Goal: Book appointment/travel/reservation

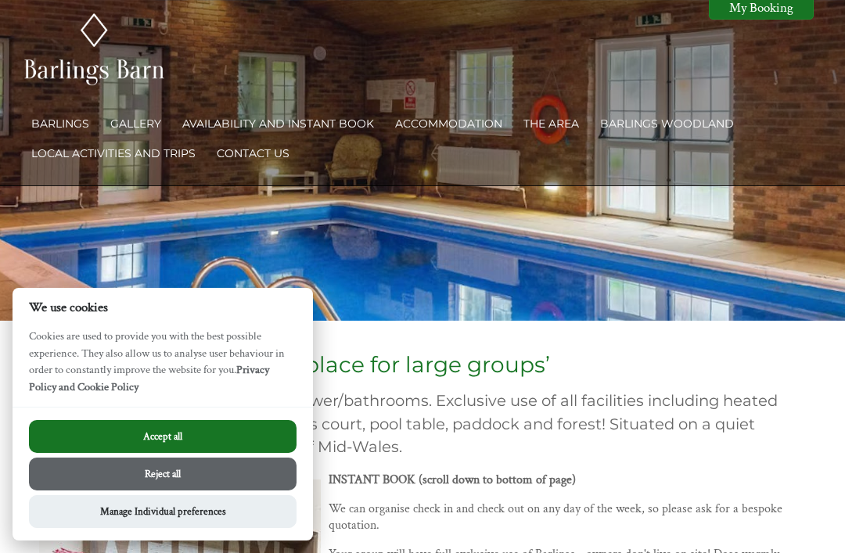
click at [279, 130] on link "Availability and Instant Book" at bounding box center [278, 124] width 192 height 14
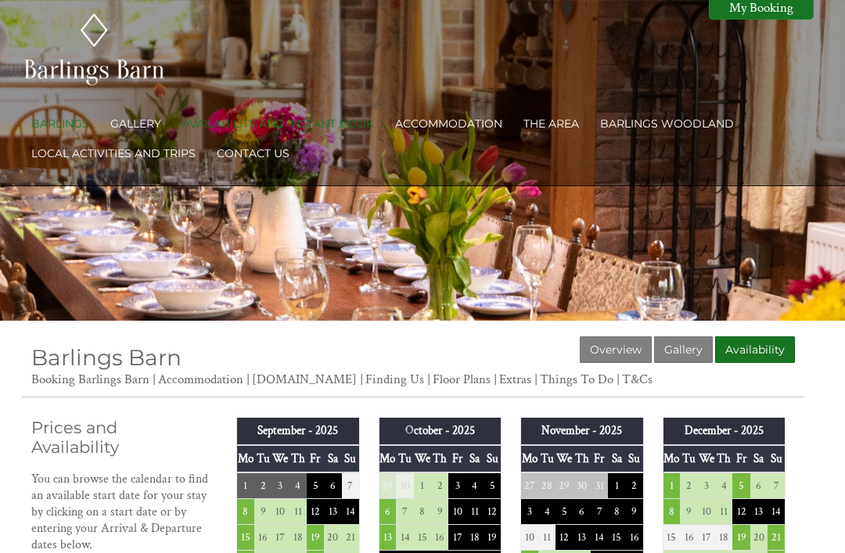
click at [156, 438] on h2 "Prices and Availability" at bounding box center [119, 437] width 177 height 39
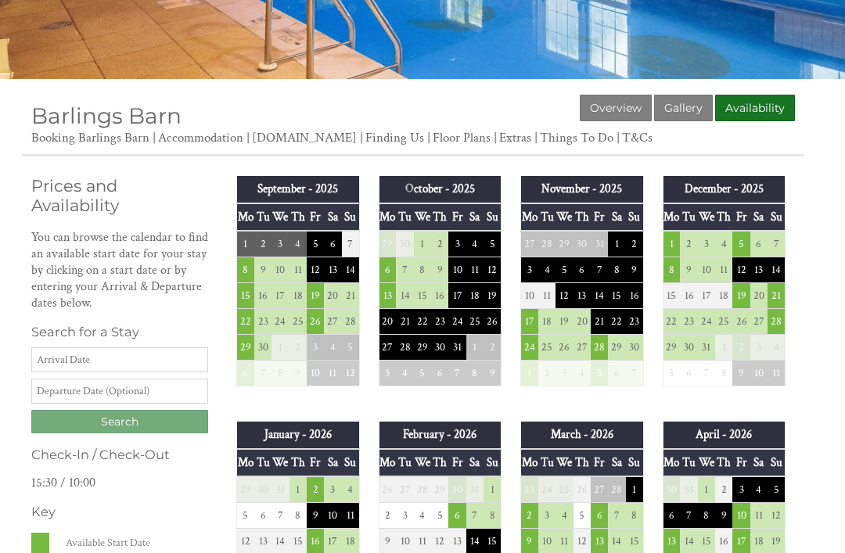
scroll to position [243, 0]
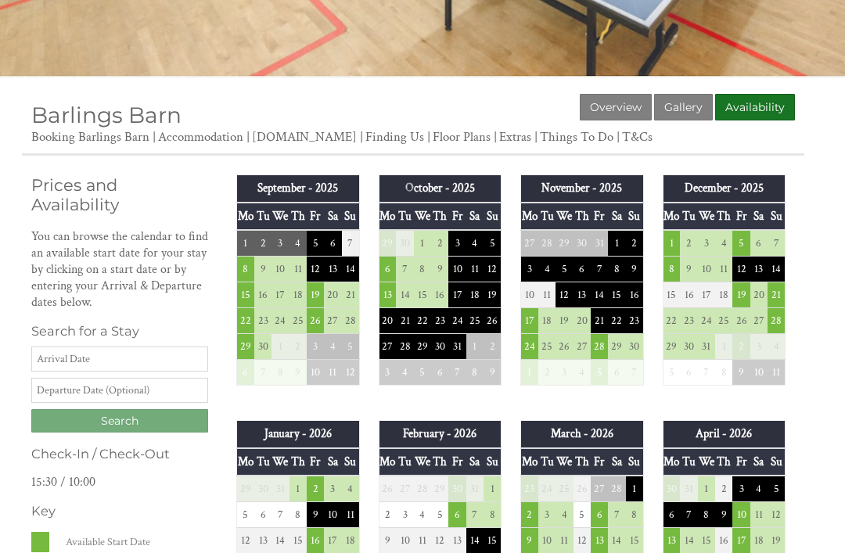
click at [770, 298] on td "21" at bounding box center [776, 295] width 17 height 26
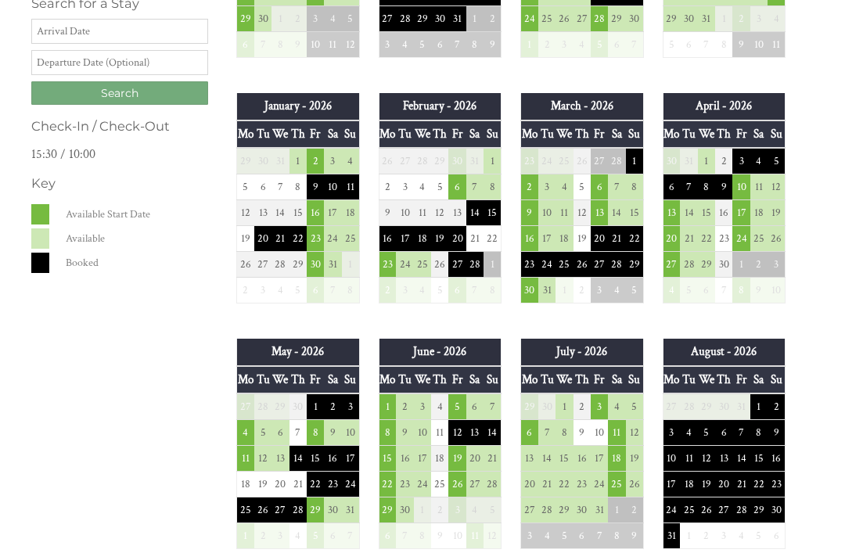
scroll to position [570, 0]
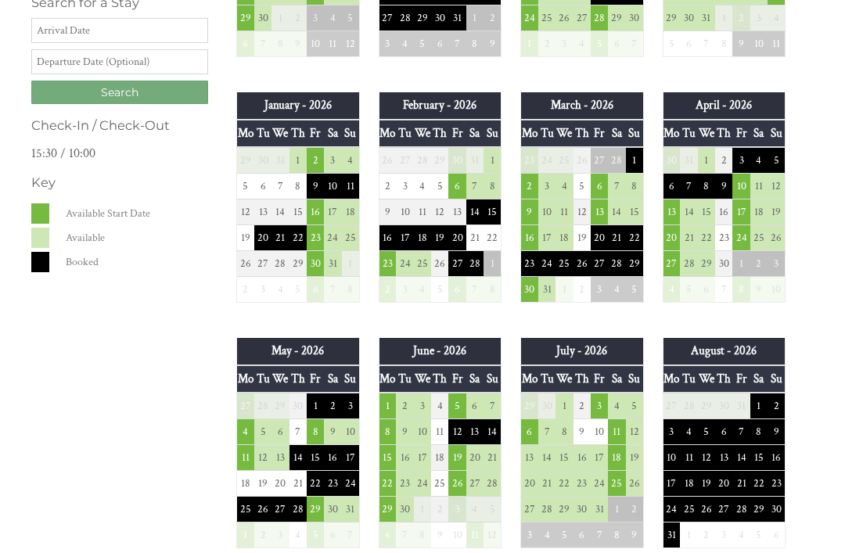
click at [309, 509] on td "29" at bounding box center [315, 510] width 17 height 26
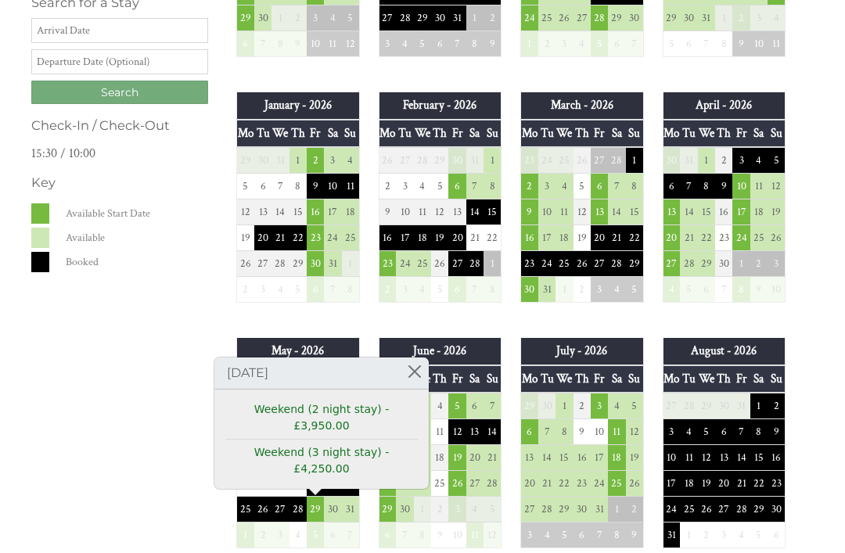
click at [401, 385] on link at bounding box center [414, 371] width 27 height 27
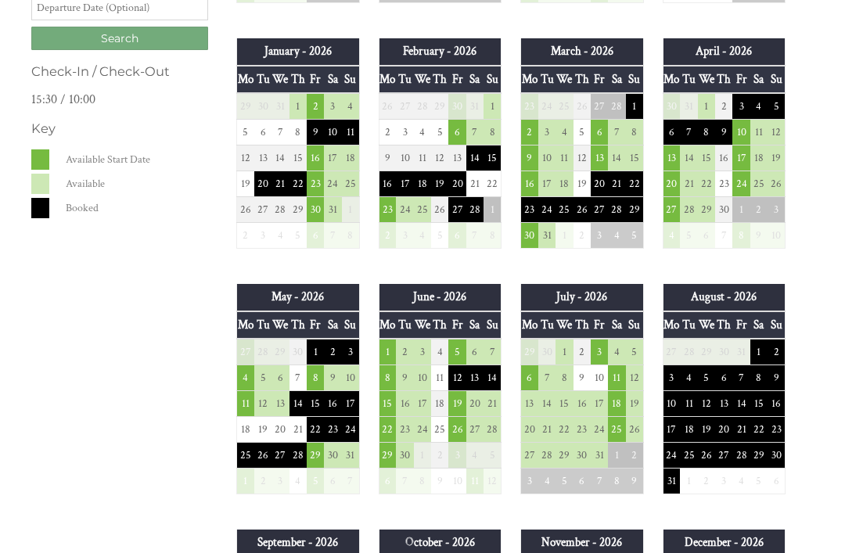
scroll to position [626, 0]
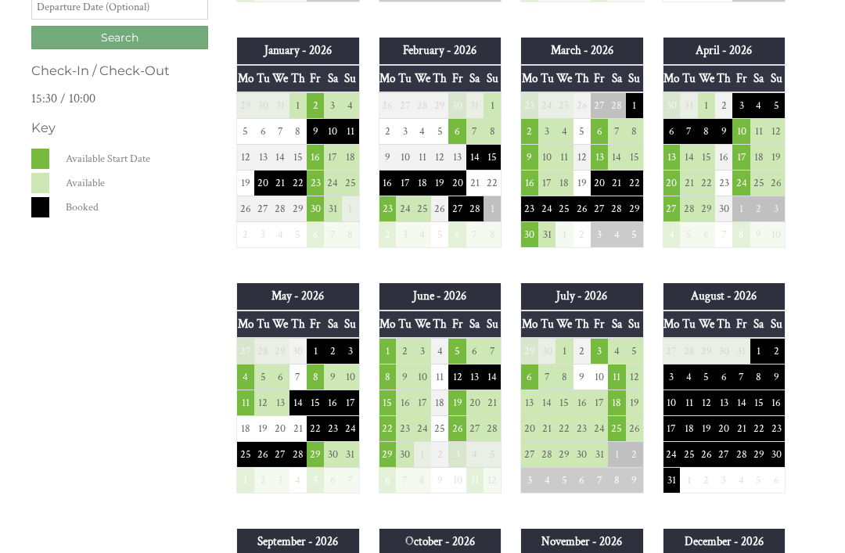
click at [611, 433] on td "25" at bounding box center [616, 429] width 17 height 26
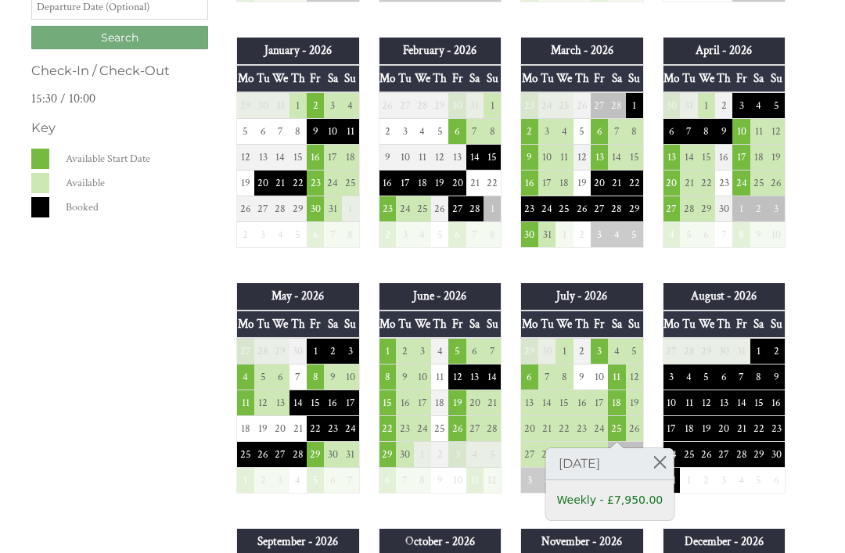
click at [669, 466] on link at bounding box center [659, 461] width 27 height 27
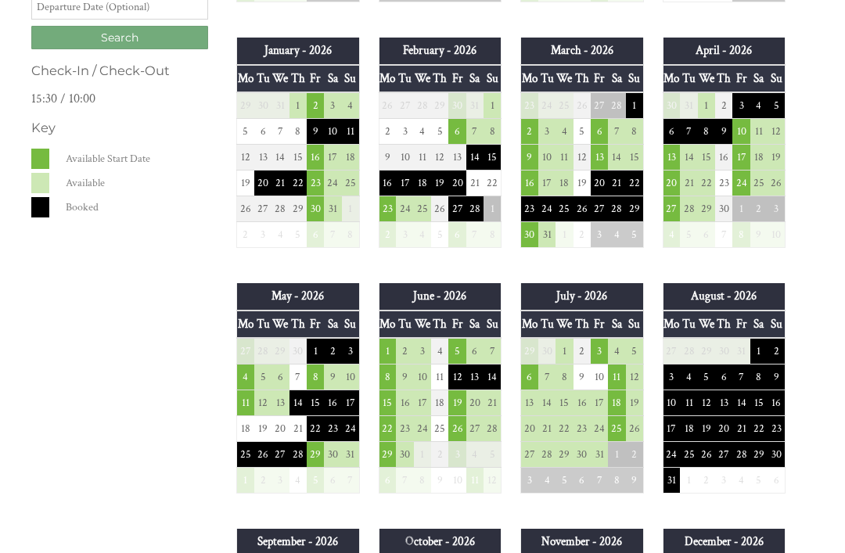
click at [307, 459] on td "29" at bounding box center [315, 454] width 17 height 26
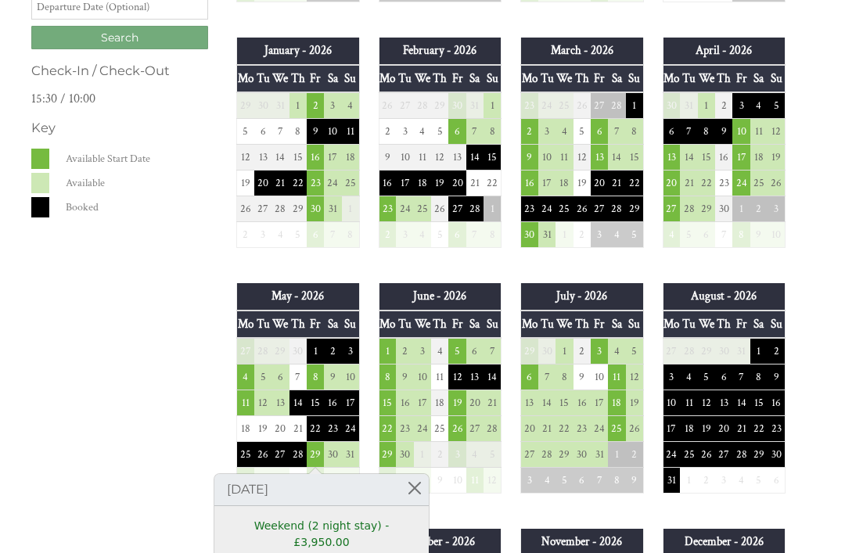
click at [401, 489] on link at bounding box center [414, 487] width 27 height 27
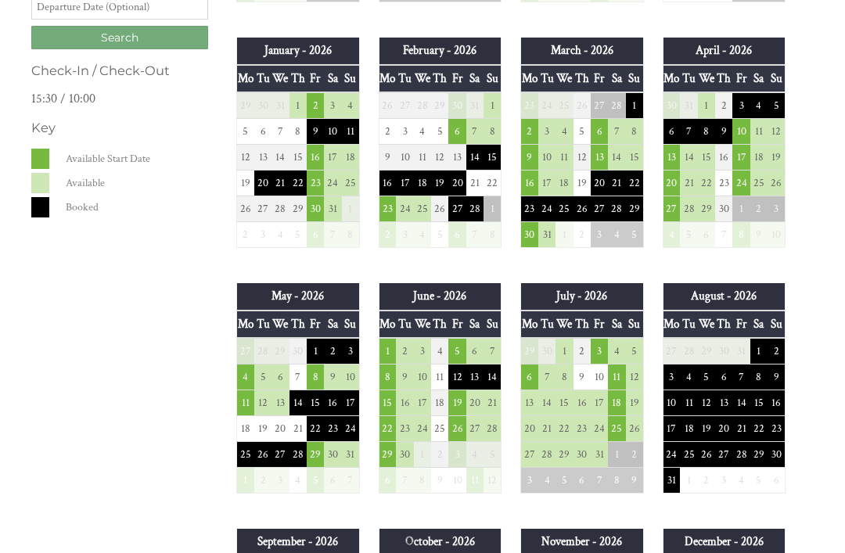
click at [733, 137] on td "10" at bounding box center [740, 132] width 17 height 26
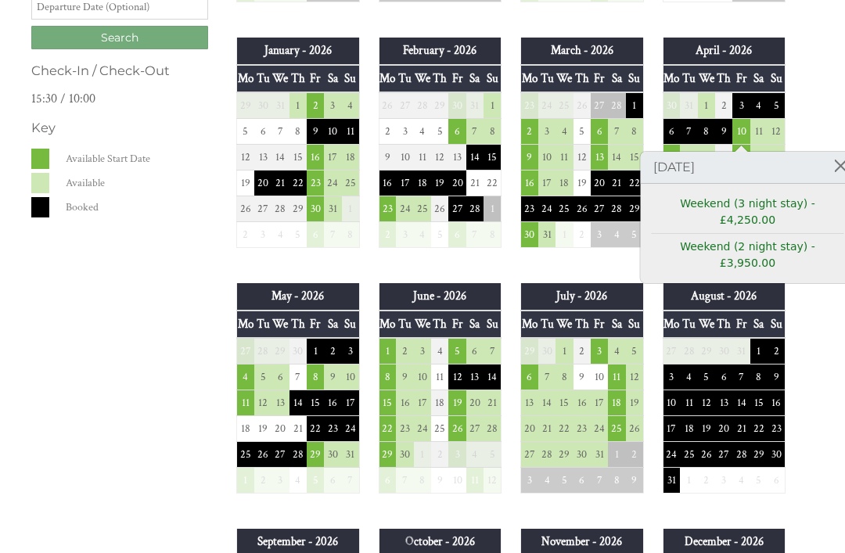
click at [827, 169] on link at bounding box center [840, 165] width 27 height 27
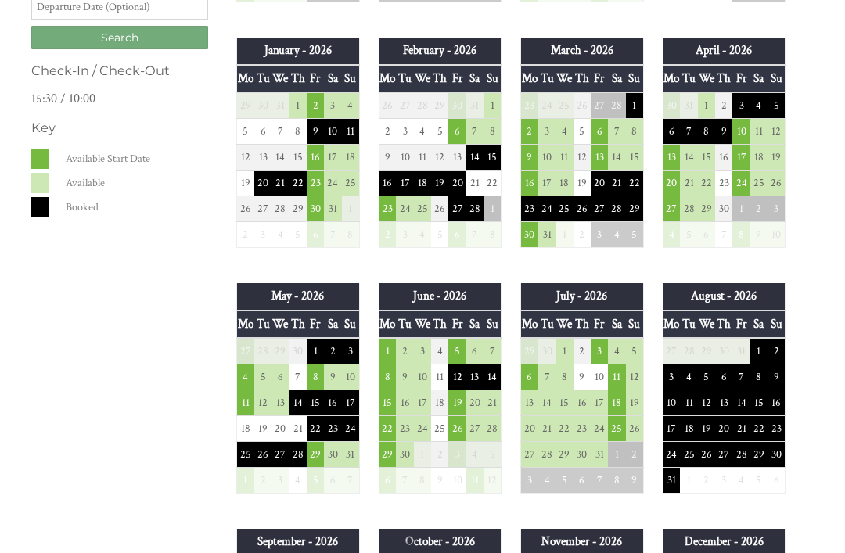
click at [737, 136] on td "10" at bounding box center [740, 132] width 17 height 26
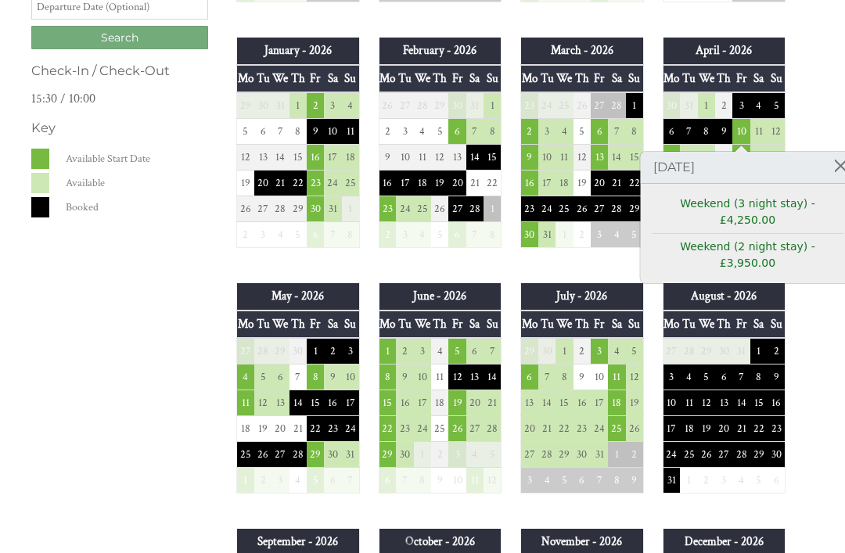
click at [832, 166] on link at bounding box center [840, 165] width 27 height 27
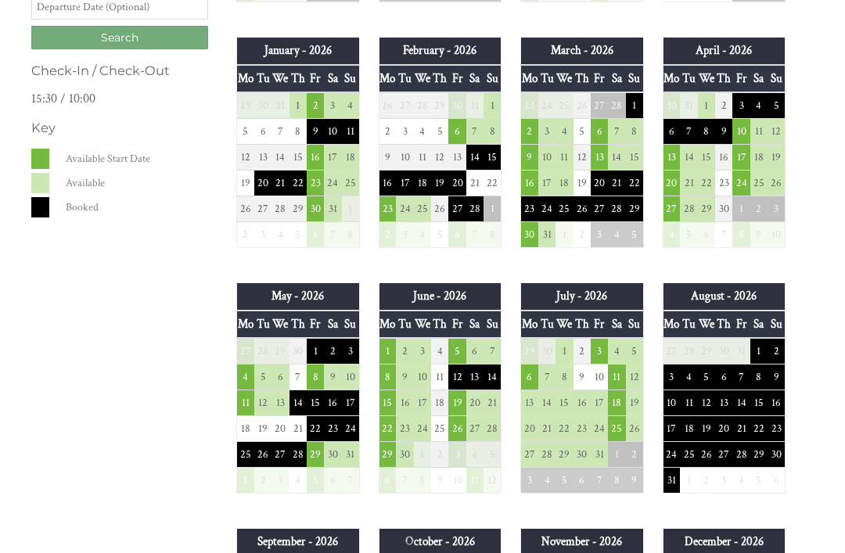
click at [739, 139] on td "10" at bounding box center [740, 132] width 17 height 26
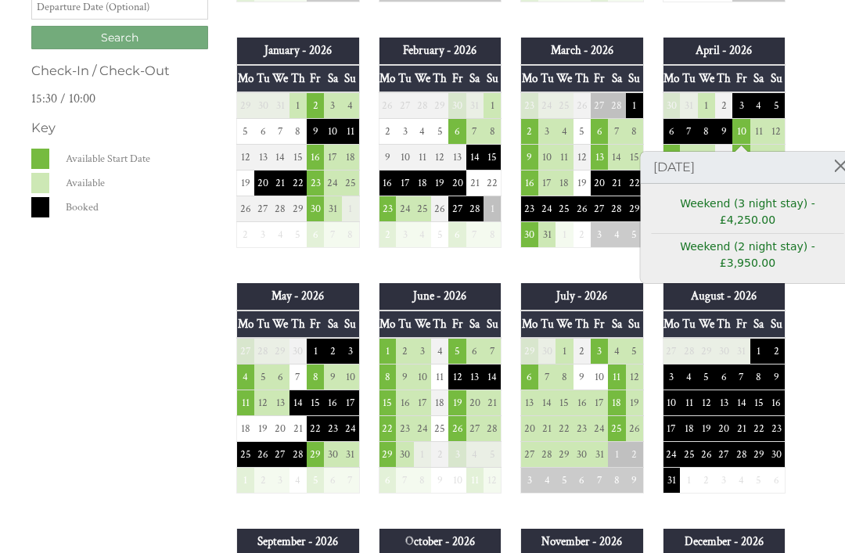
click at [827, 175] on link at bounding box center [840, 165] width 27 height 27
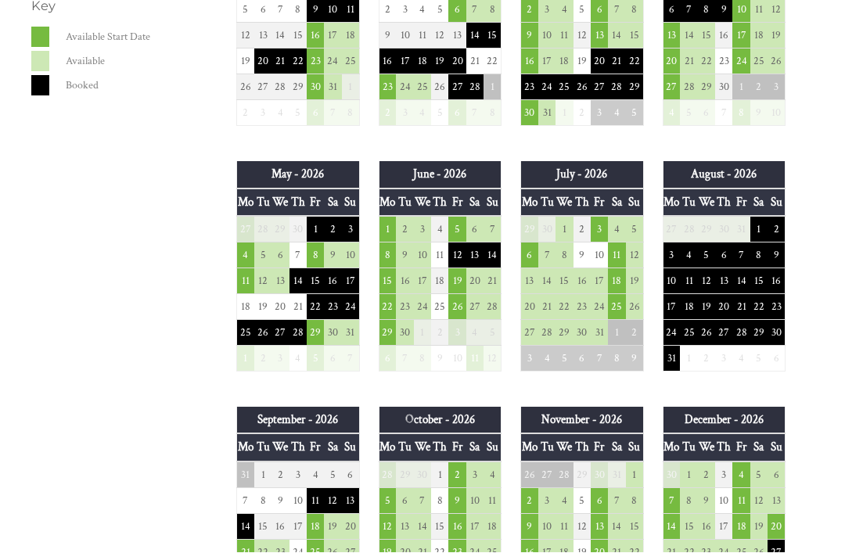
scroll to position [748, 0]
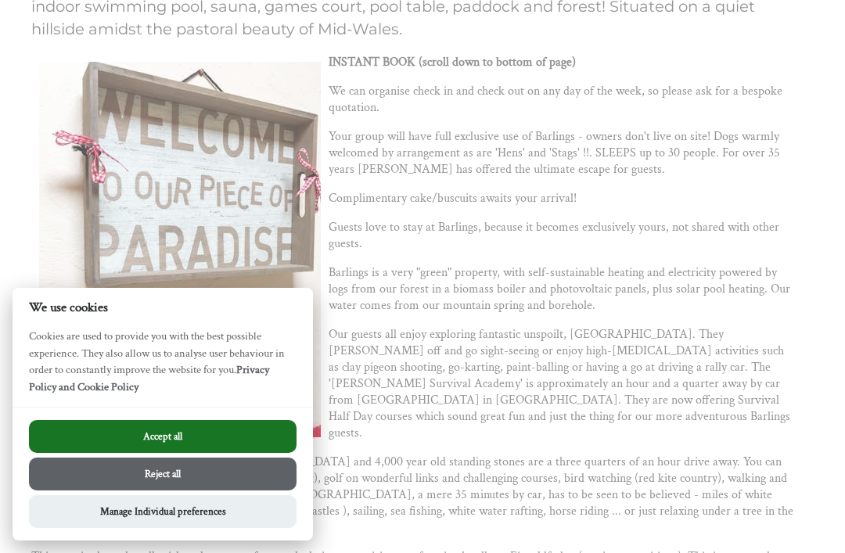
scroll to position [416, 0]
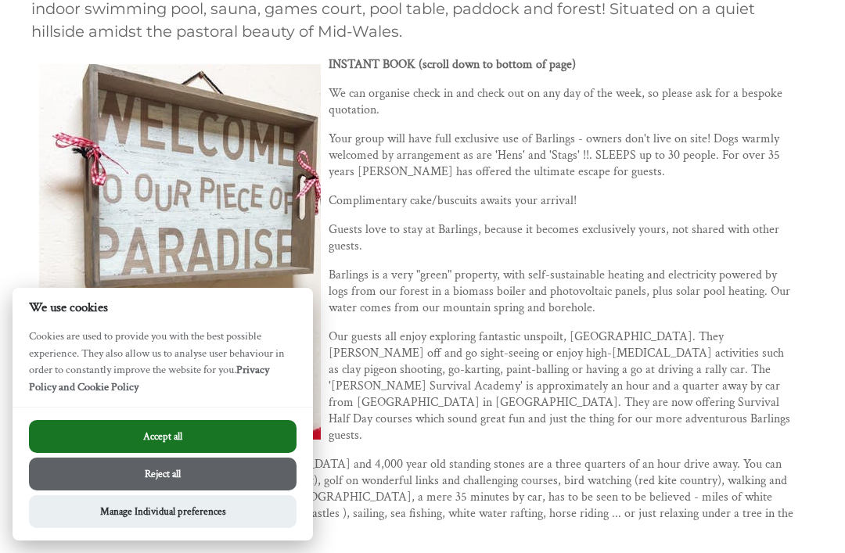
click at [162, 437] on button "Accept all" at bounding box center [163, 436] width 268 height 33
click at [432, 117] on p "We can organise check in and check out on any day of the week, so please ask fo…" at bounding box center [413, 101] width 764 height 33
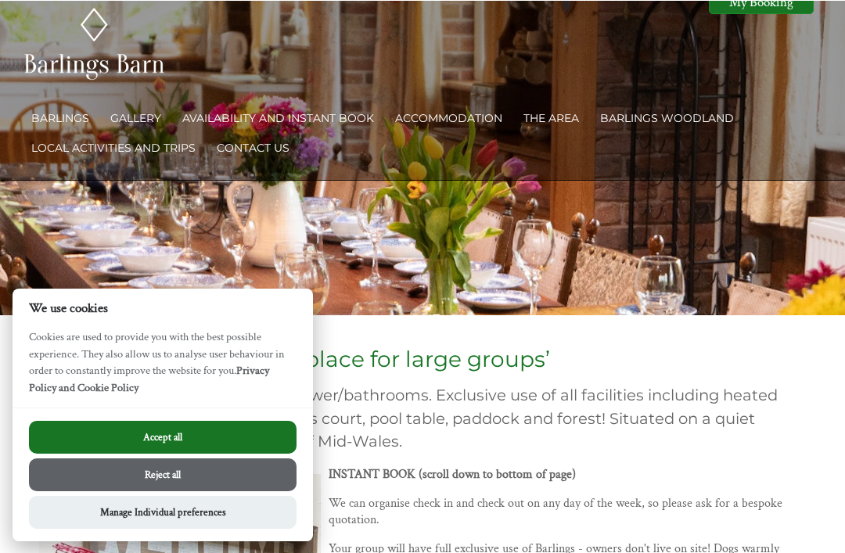
scroll to position [5, 0]
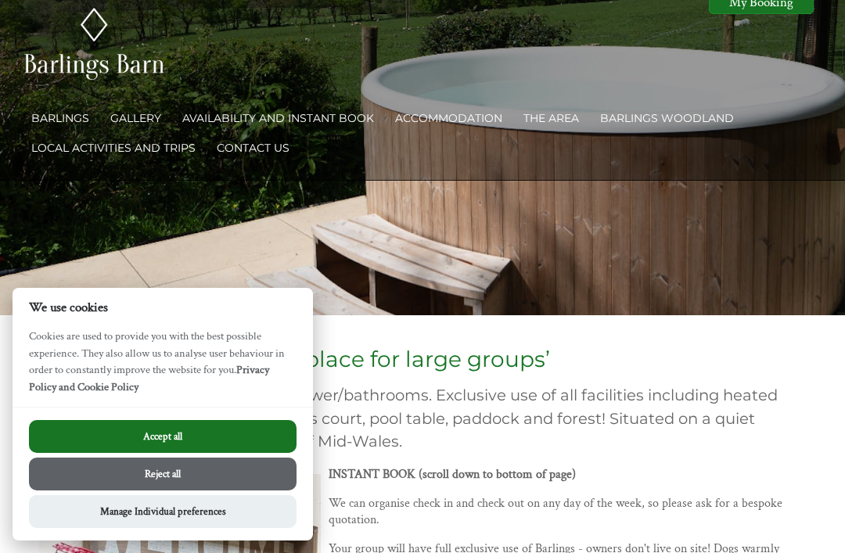
click at [445, 121] on link "Accommodation" at bounding box center [448, 118] width 107 height 14
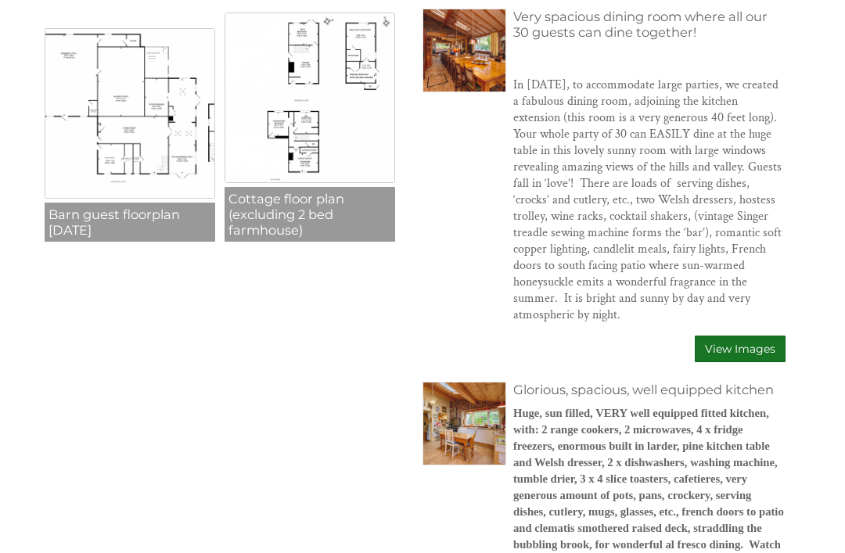
scroll to position [455, 0]
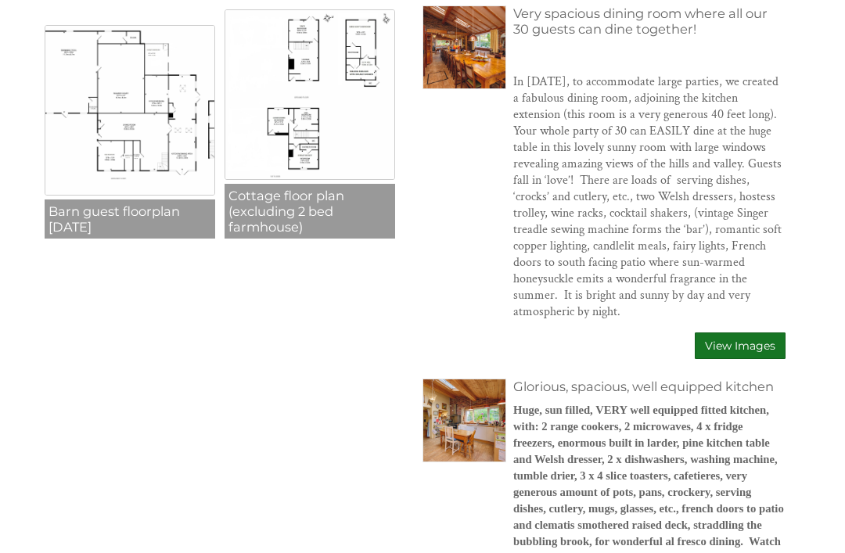
click at [740, 351] on link "View Images" at bounding box center [740, 346] width 91 height 27
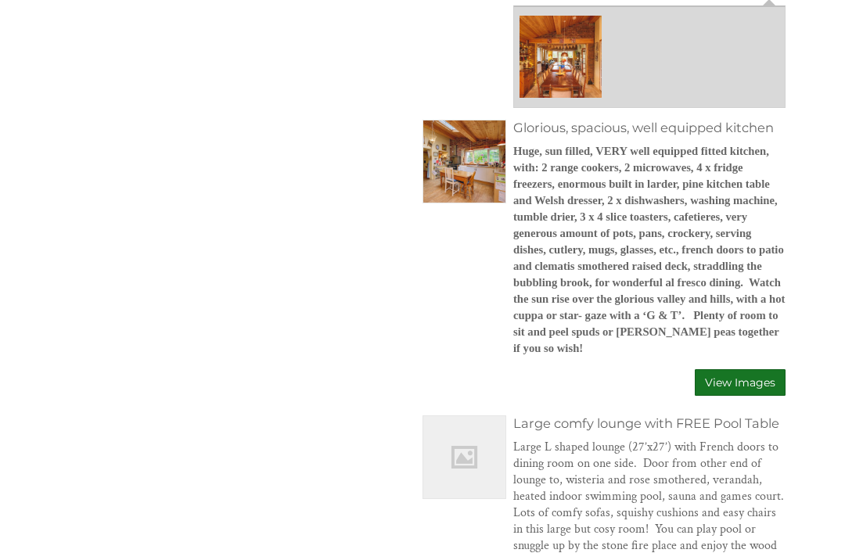
scroll to position [817, 0]
click at [741, 383] on link "View Images" at bounding box center [740, 382] width 91 height 27
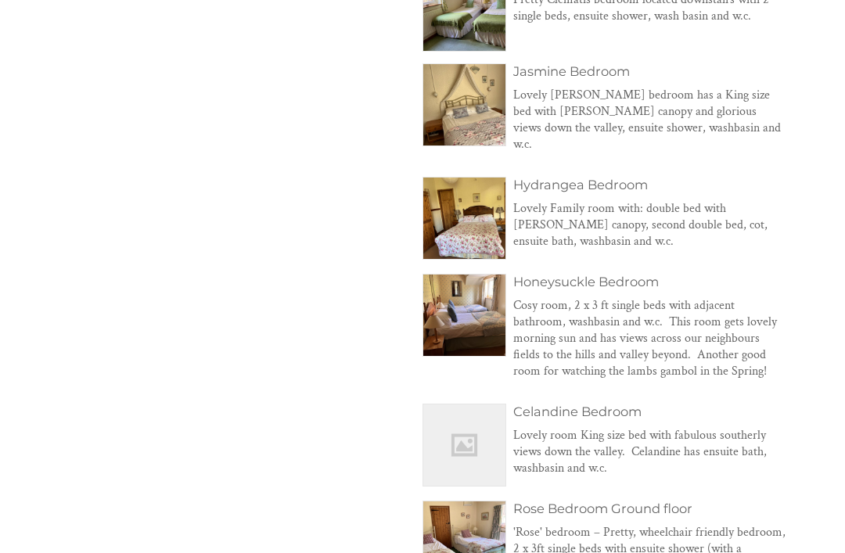
scroll to position [1628, 0]
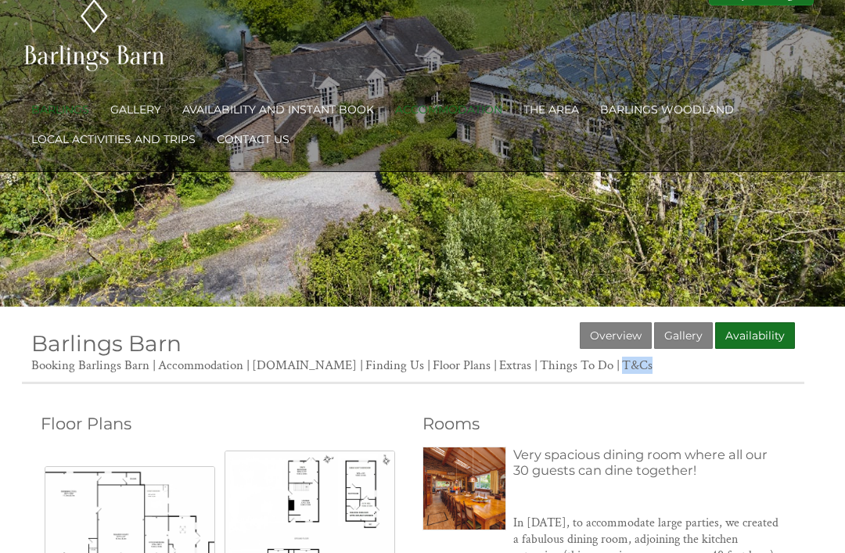
scroll to position [0, 0]
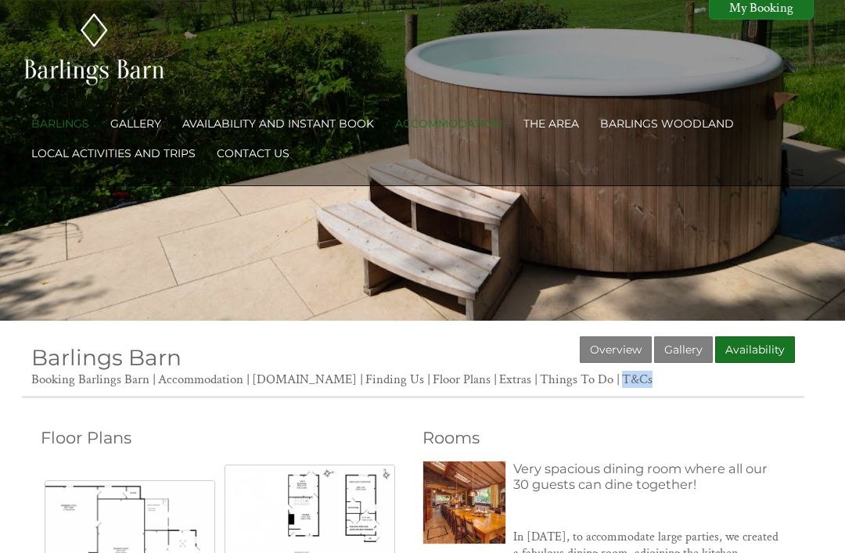
click at [112, 159] on link "Local activities and trips" at bounding box center [113, 153] width 164 height 14
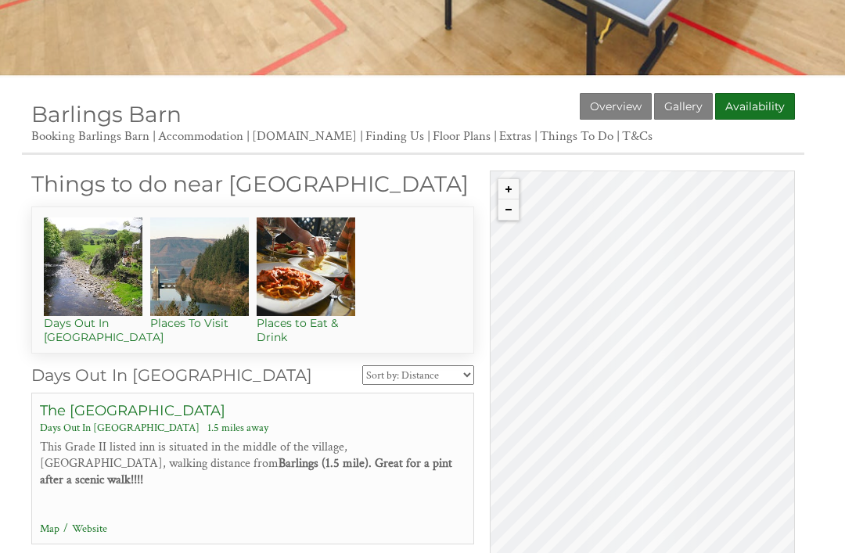
scroll to position [272, 0]
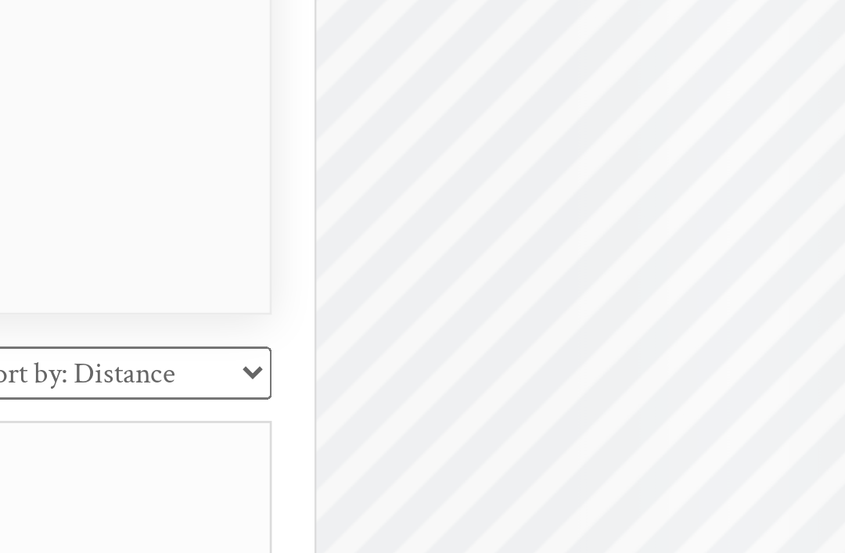
click at [490, 142] on div "© MapTiler © OpenStreetMap contributors" at bounding box center [642, 396] width 305 height 509
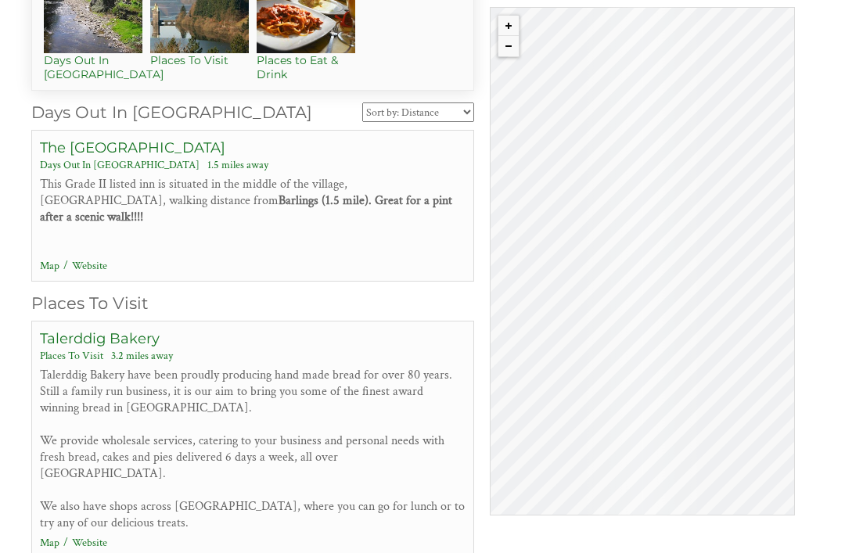
scroll to position [507, 0]
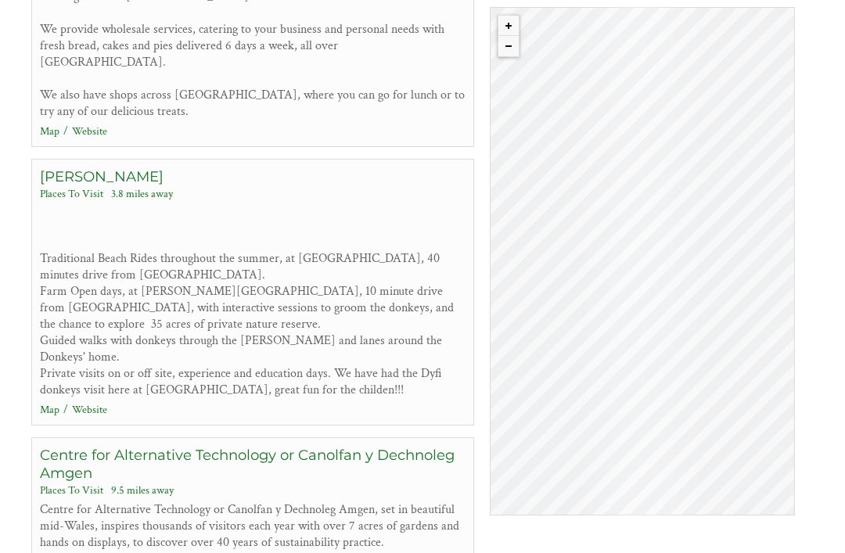
scroll to position [919, 0]
click at [63, 516] on div "Centre for Alternative Technology or Canolfan y Dechnoleg Amgen Places To Visit…" at bounding box center [253, 507] width 426 height 124
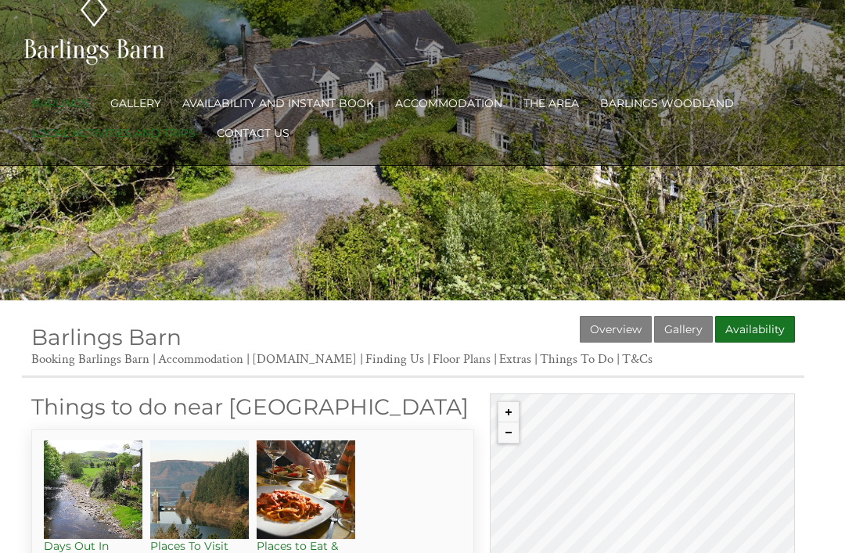
scroll to position [0, 0]
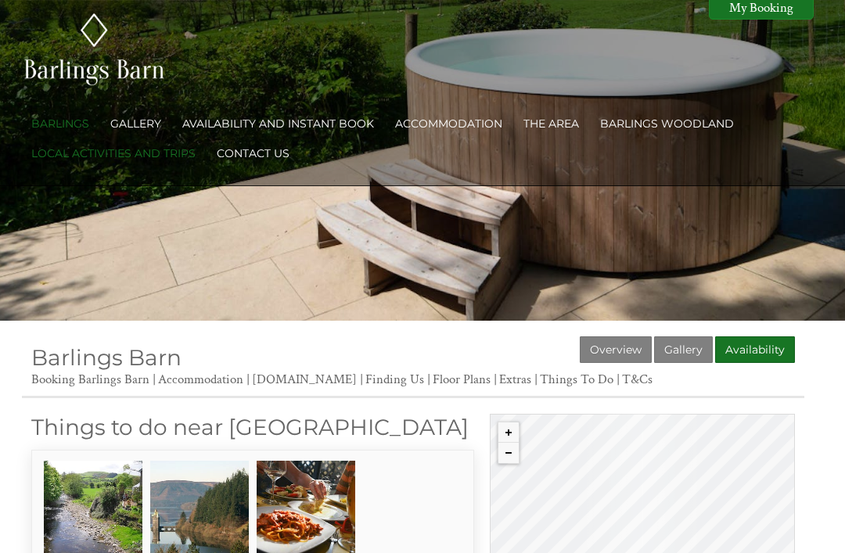
click at [663, 130] on link "Barlings Woodland" at bounding box center [667, 124] width 134 height 14
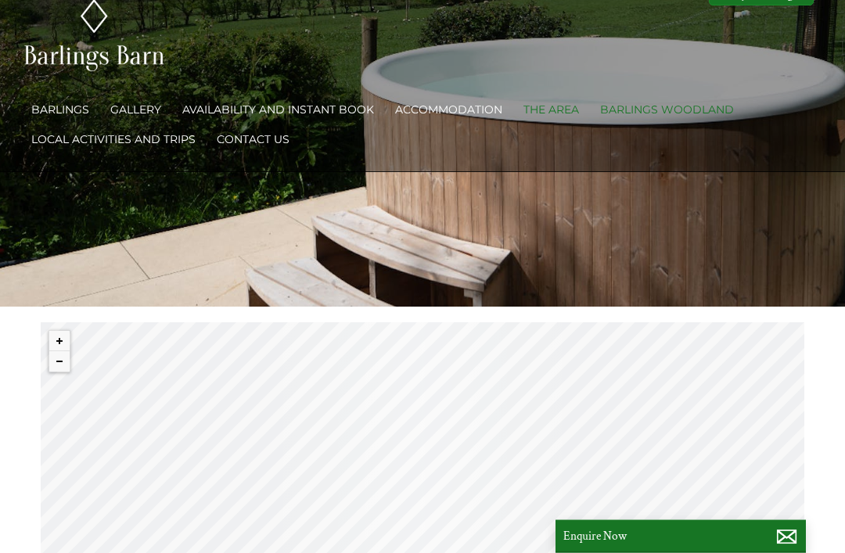
scroll to position [29, 0]
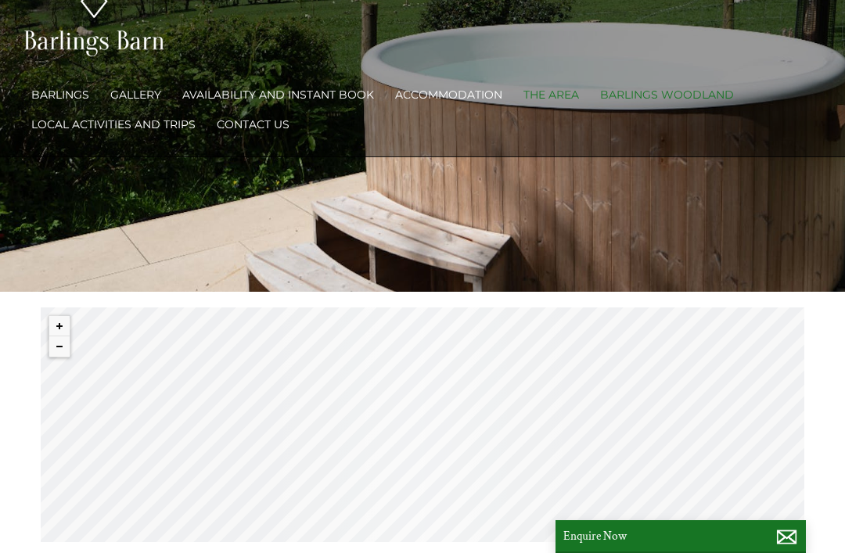
click at [134, 100] on link "Gallery" at bounding box center [135, 95] width 51 height 14
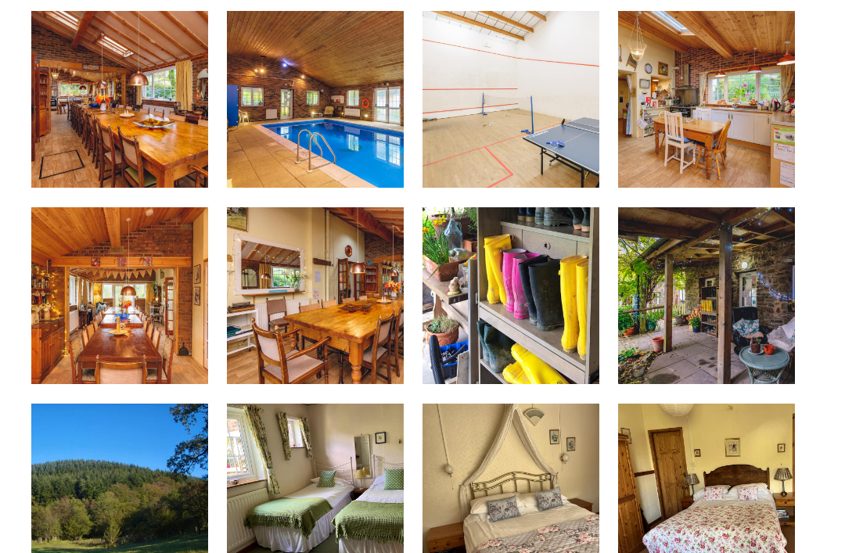
scroll to position [404, 0]
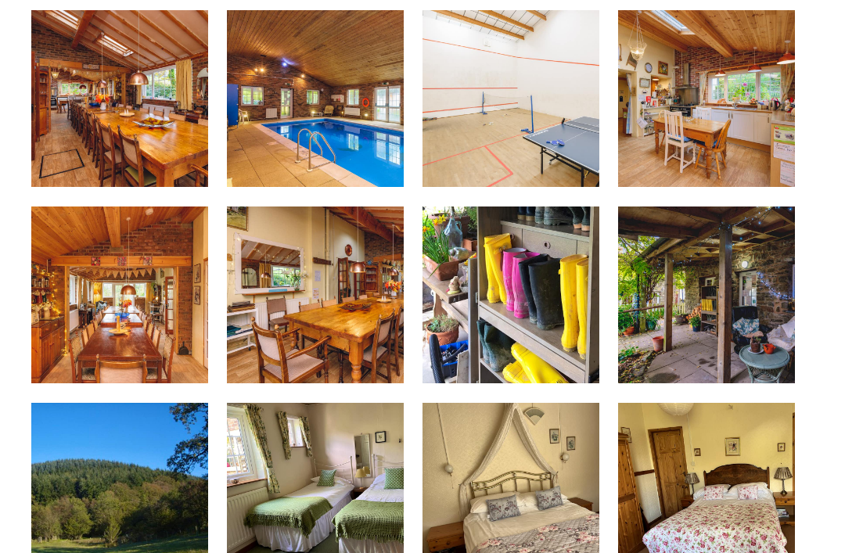
click at [119, 345] on img at bounding box center [119, 295] width 177 height 177
click at [687, 342] on img at bounding box center [706, 295] width 177 height 177
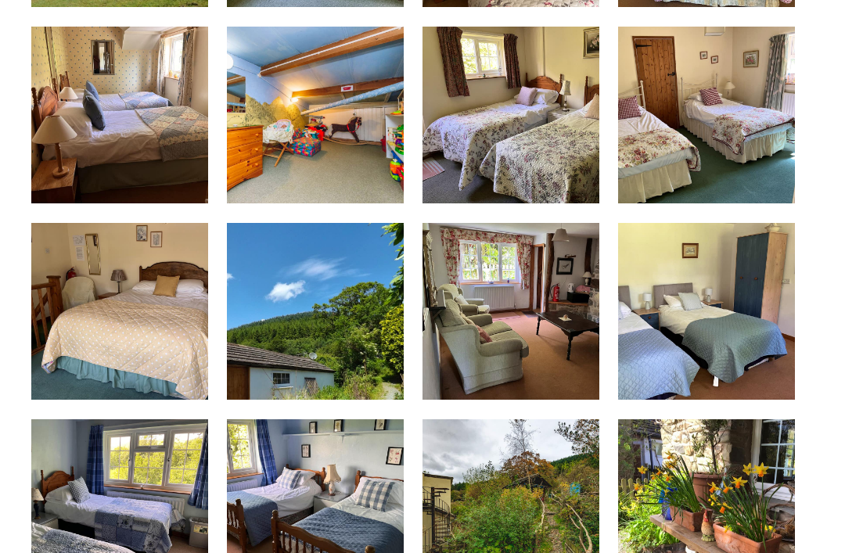
scroll to position [977, 0]
click at [303, 351] on img at bounding box center [315, 311] width 177 height 177
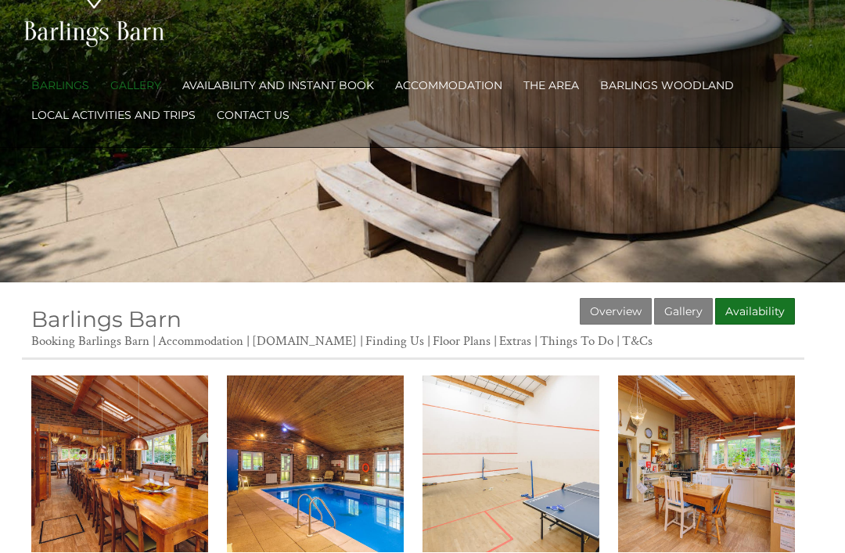
scroll to position [0, 0]
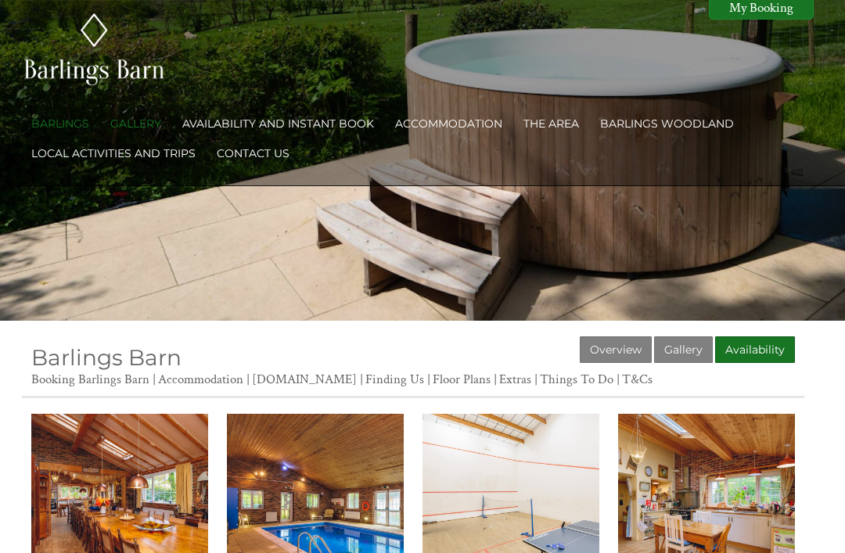
click at [559, 127] on link "The Area" at bounding box center [551, 124] width 56 height 14
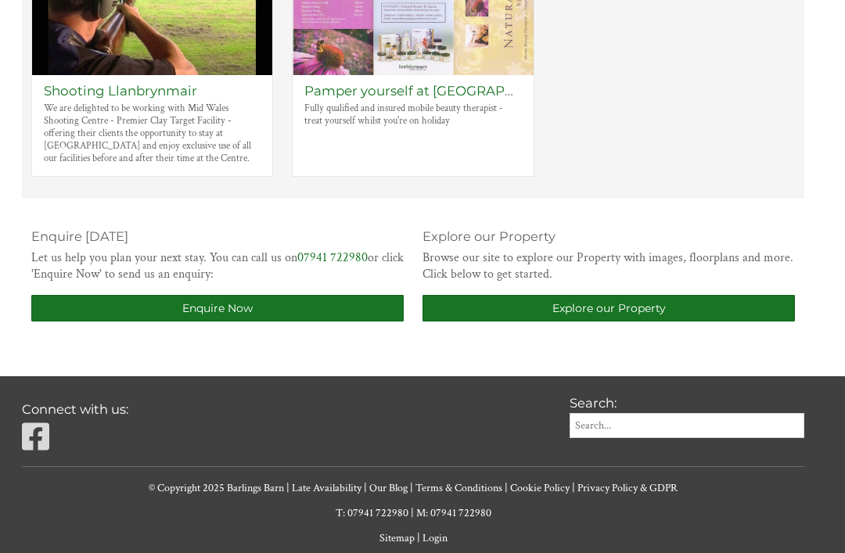
scroll to position [844, 0]
